Goal: Task Accomplishment & Management: Use online tool/utility

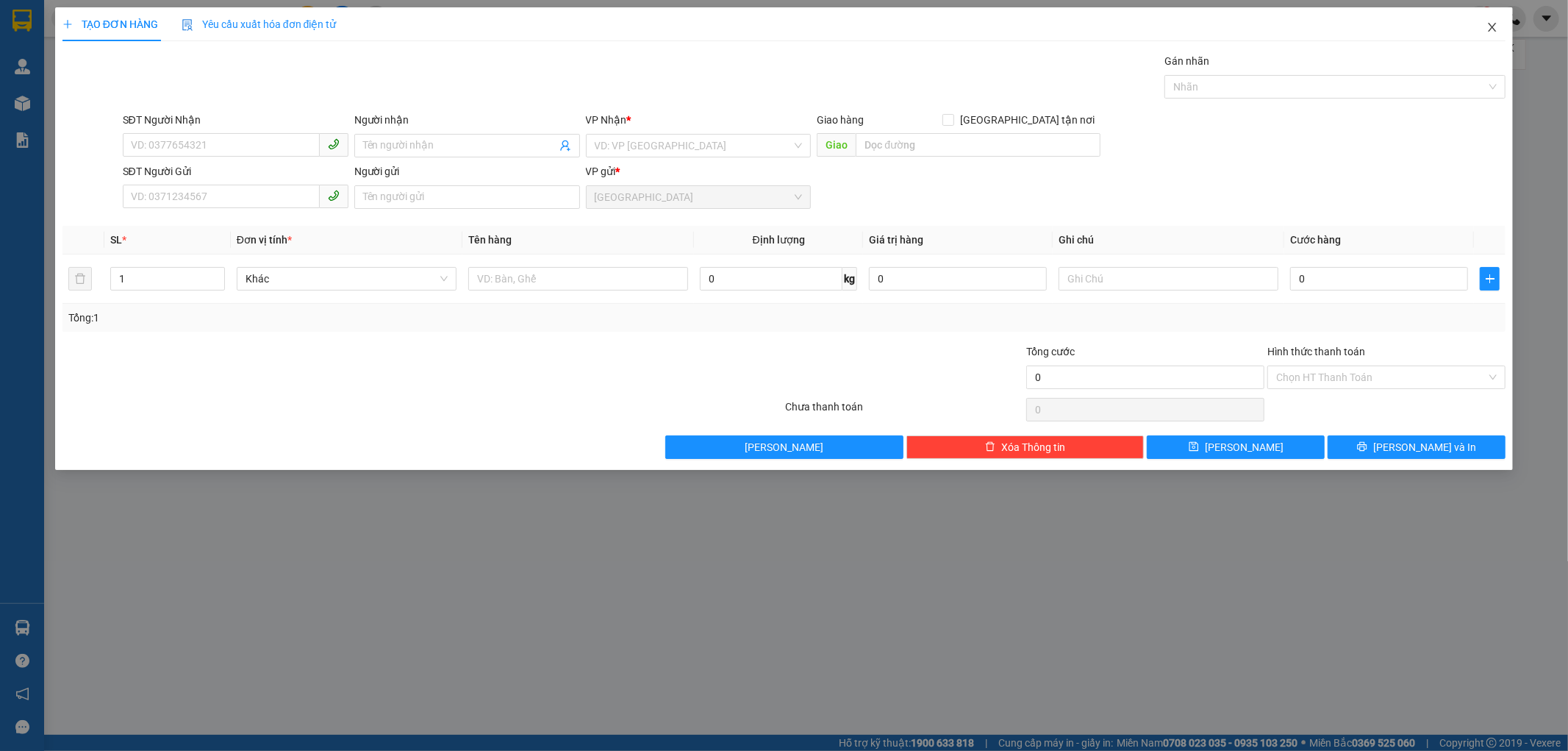
click at [1493, 31] on icon "close" at bounding box center [1492, 28] width 12 height 12
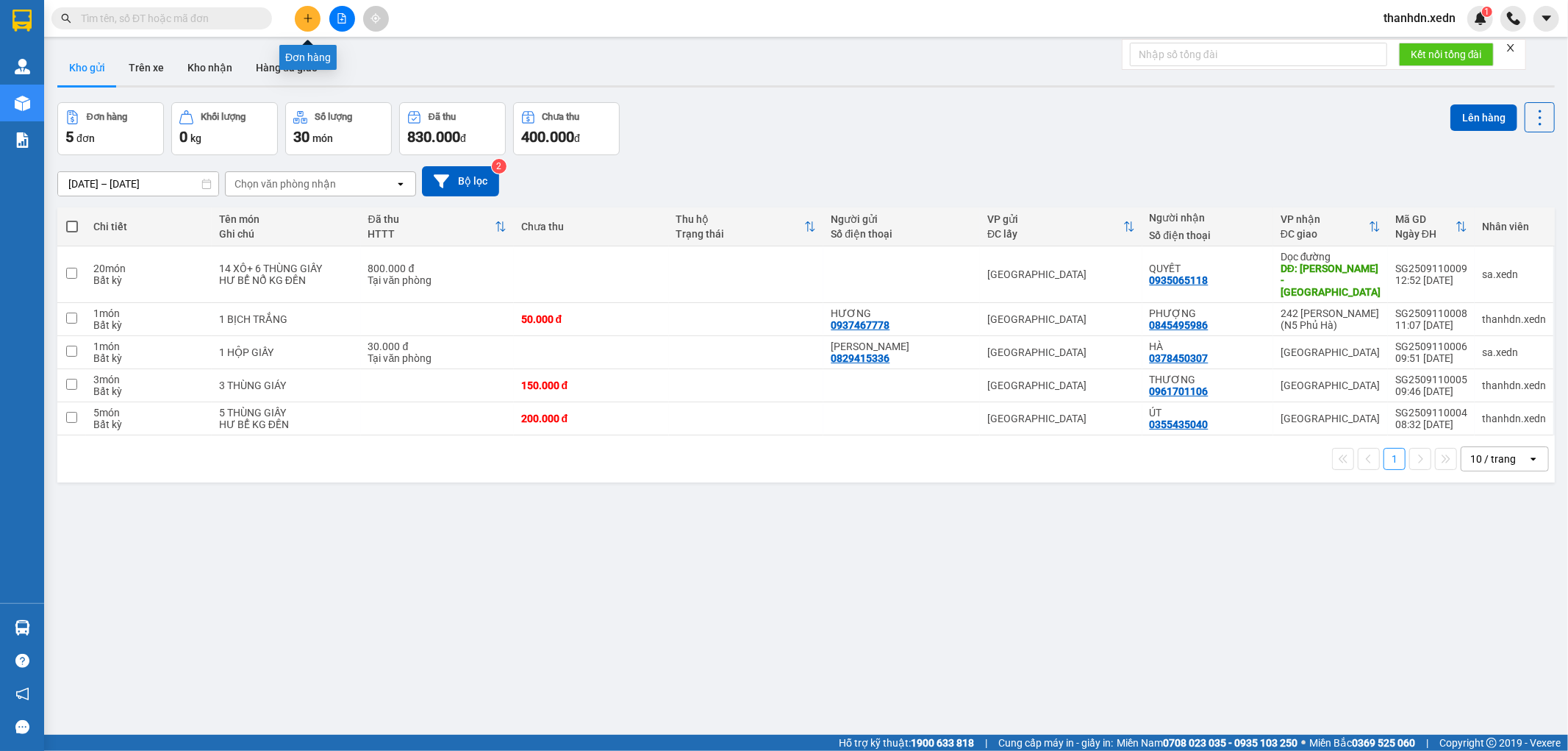
click at [311, 19] on icon "plus" at bounding box center [308, 19] width 10 height 10
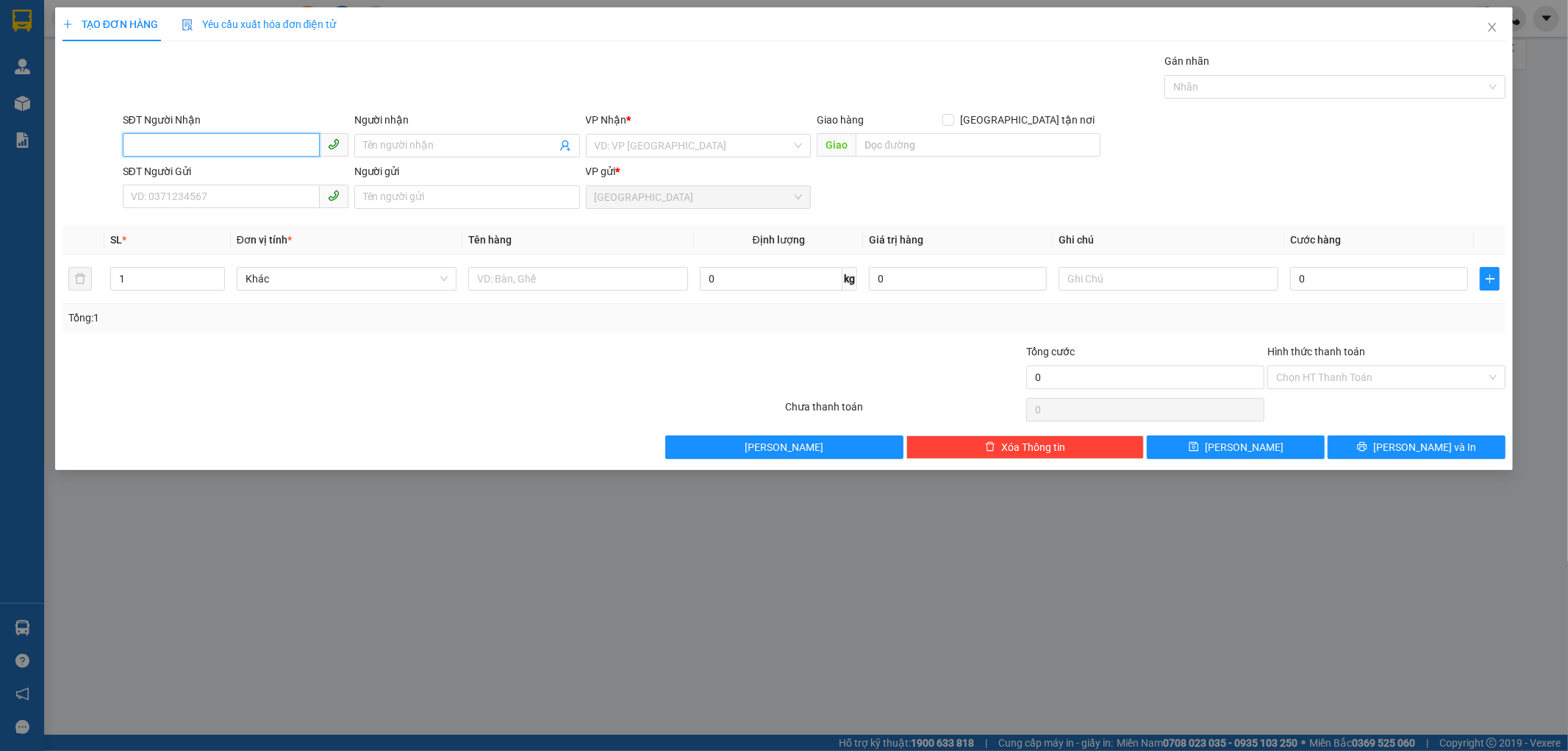
click at [215, 144] on input "SĐT Người Nhận" at bounding box center [221, 145] width 197 height 24
click at [1496, 31] on icon "close" at bounding box center [1492, 28] width 12 height 12
click at [1498, 31] on div "thanhdn.xedn 1" at bounding box center [1470, 19] width 196 height 26
